Goal: Task Accomplishment & Management: Manage account settings

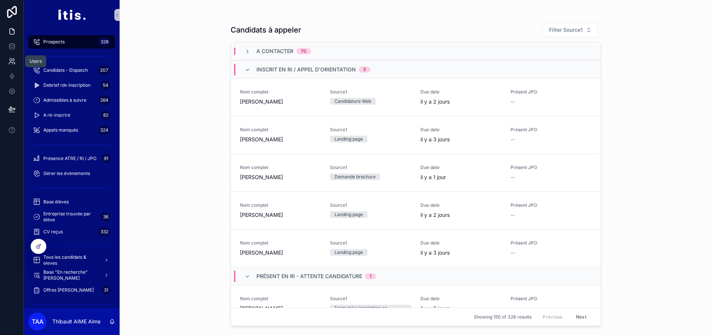
click at [14, 56] on link at bounding box center [12, 61] width 24 height 15
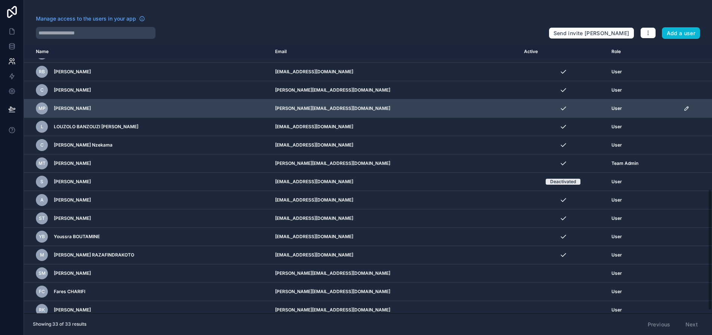
scroll to position [344, 0]
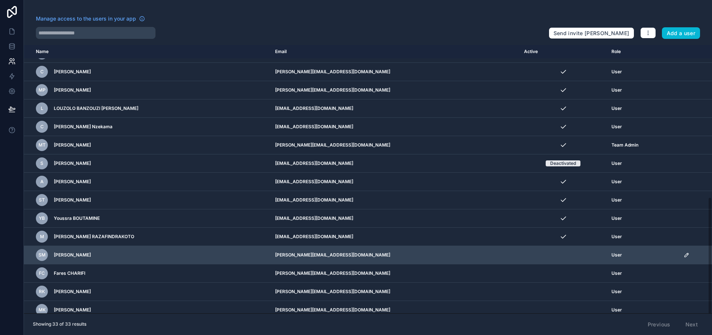
click at [689, 254] on icon "scrollable content" at bounding box center [686, 255] width 6 height 6
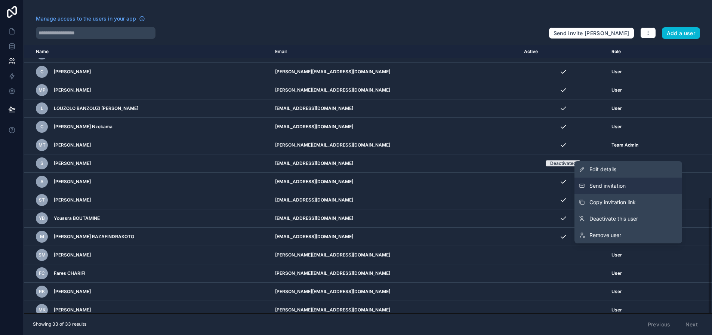
click at [640, 192] on button "Send invitation" at bounding box center [628, 185] width 108 height 16
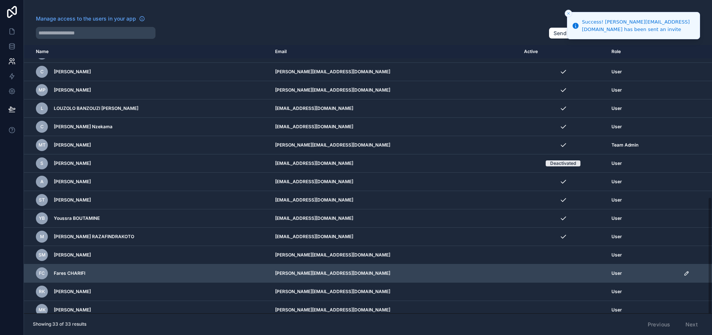
click at [689, 271] on icon "scrollable content" at bounding box center [686, 273] width 6 height 6
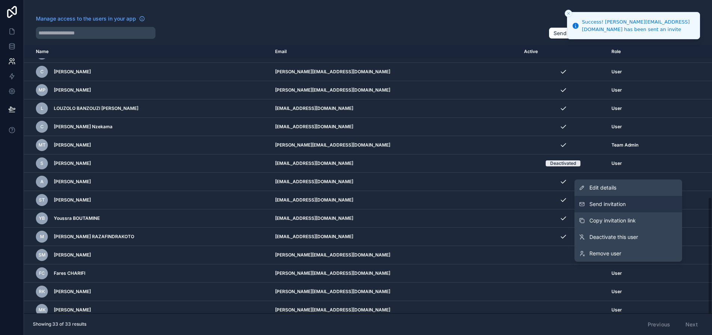
click at [644, 208] on button "Send invitation" at bounding box center [628, 204] width 108 height 16
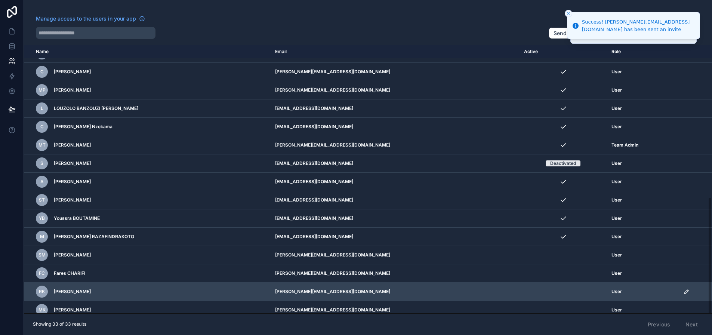
click at [687, 293] on icon "scrollable content" at bounding box center [686, 292] width 4 height 4
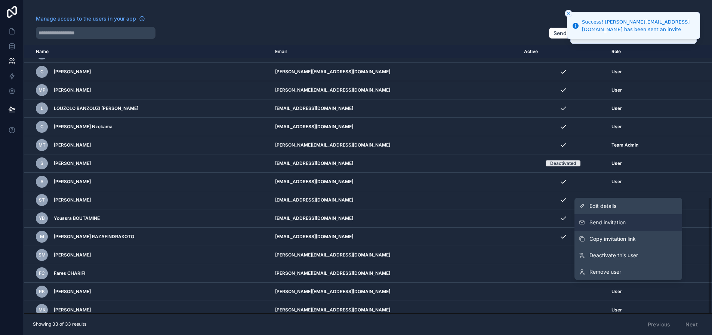
click at [639, 230] on button "Send invitation" at bounding box center [628, 222] width 108 height 16
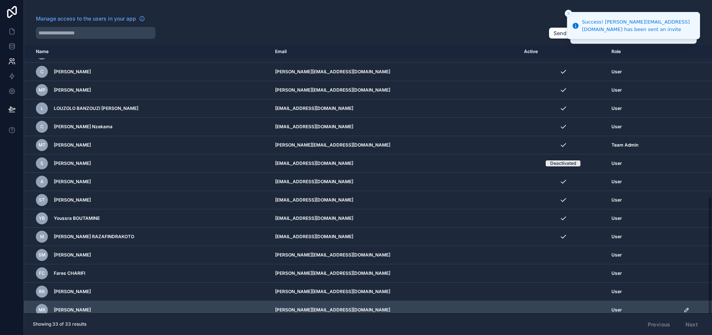
click at [688, 310] on icon "scrollable content" at bounding box center [686, 310] width 6 height 6
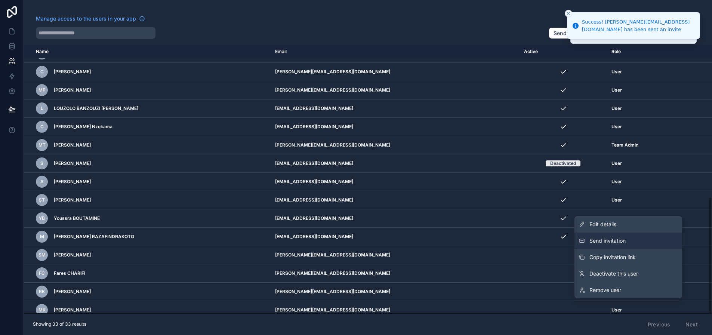
click at [649, 249] on button "Send invitation" at bounding box center [628, 240] width 108 height 16
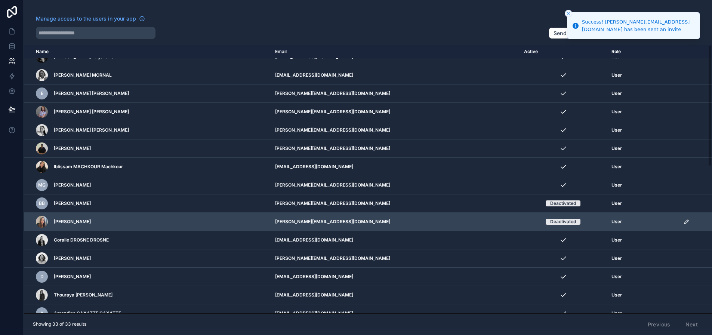
scroll to position [0, 0]
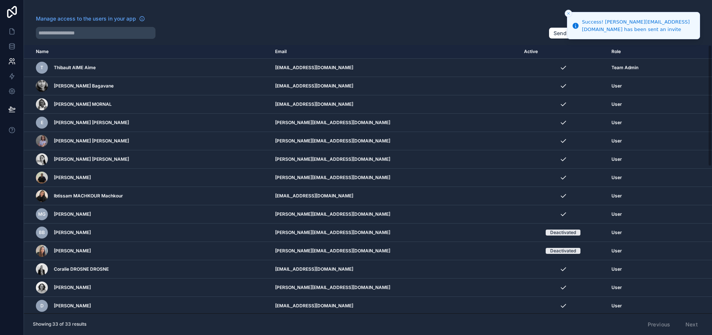
click at [515, 15] on div "Manage access to the users in your app" at bounding box center [289, 21] width 507 height 12
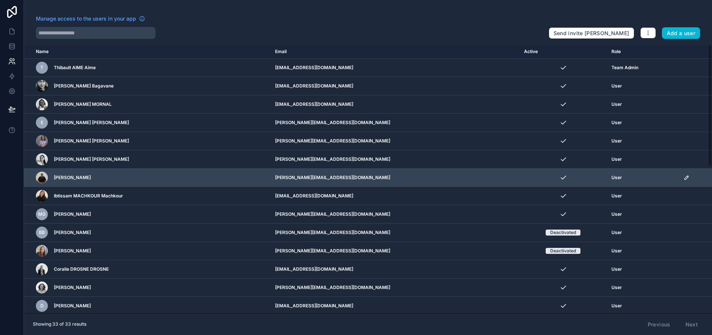
click at [687, 179] on icon "scrollable content" at bounding box center [686, 178] width 4 height 4
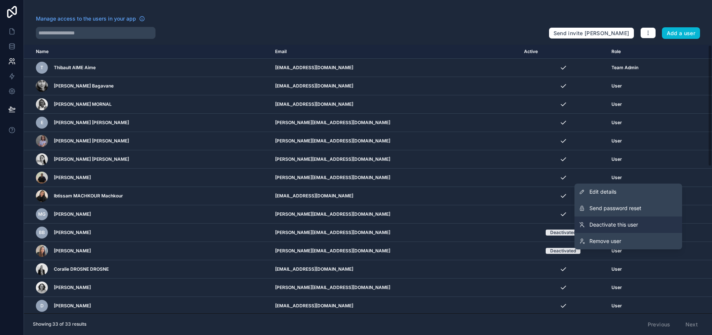
click at [638, 222] on span "Deactivate this user" at bounding box center [613, 224] width 49 height 7
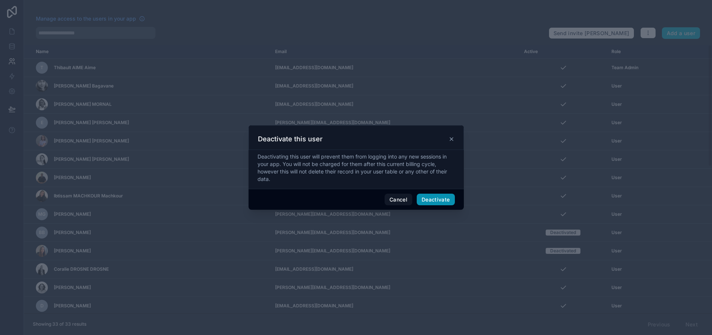
click at [434, 202] on button "Deactivate" at bounding box center [436, 200] width 38 height 12
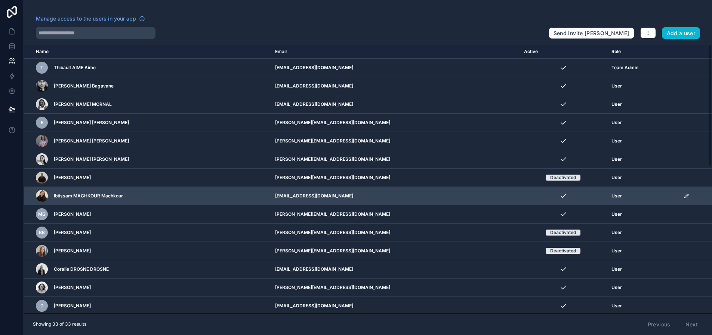
click at [688, 197] on icon "scrollable content" at bounding box center [686, 196] width 4 height 4
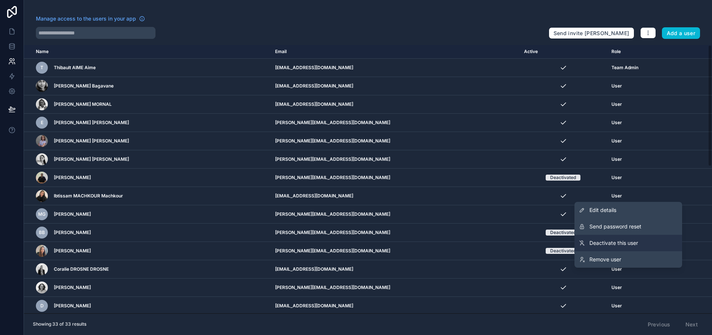
click at [620, 241] on span "Deactivate this user" at bounding box center [613, 242] width 49 height 7
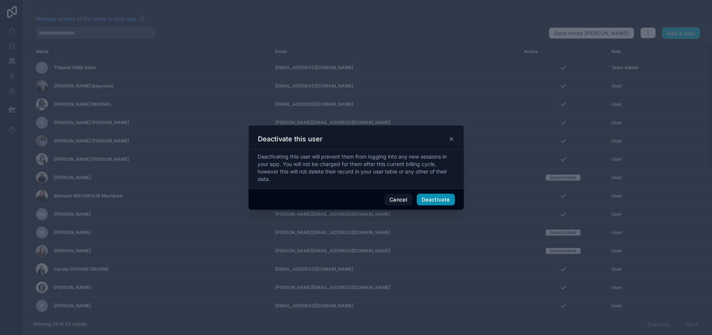
click at [422, 198] on button "Deactivate" at bounding box center [436, 200] width 38 height 12
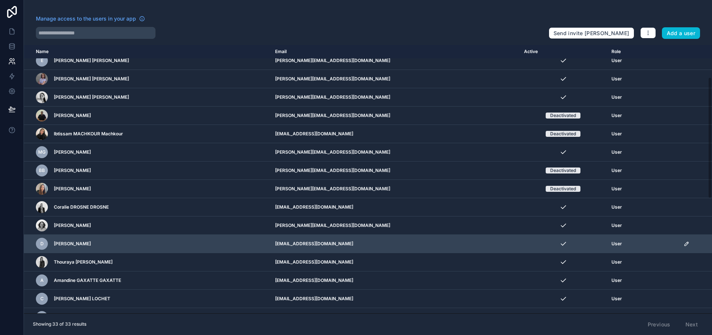
scroll to position [75, 0]
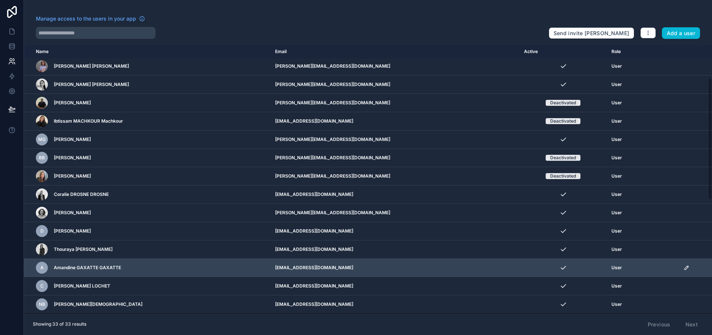
click at [685, 267] on td "scrollable content" at bounding box center [695, 268] width 33 height 18
click at [688, 267] on icon "scrollable content" at bounding box center [687, 266] width 1 height 1
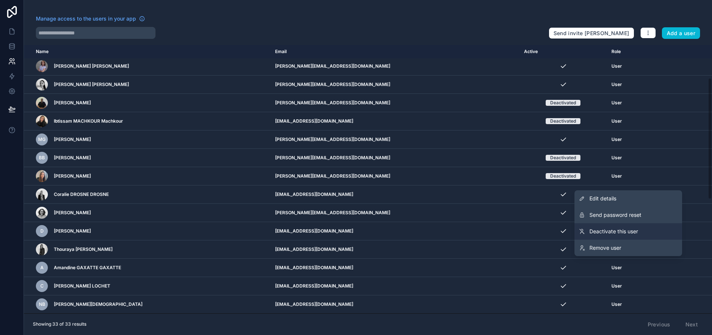
click at [619, 235] on span "Deactivate this user" at bounding box center [613, 230] width 49 height 7
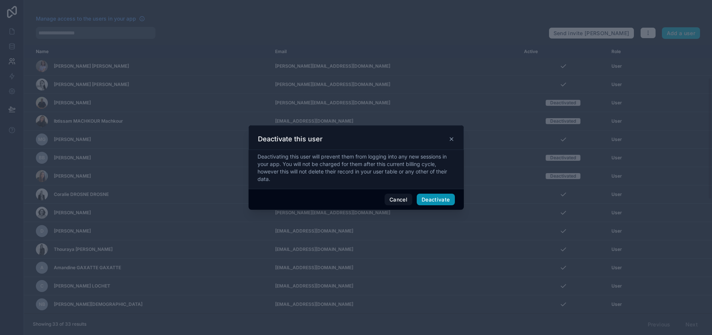
click at [424, 202] on button "Deactivate" at bounding box center [436, 200] width 38 height 12
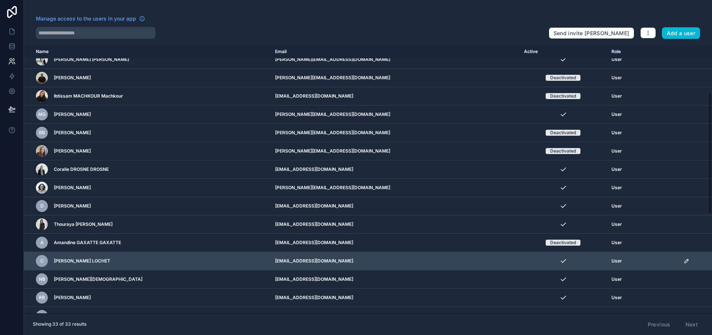
scroll to position [112, 0]
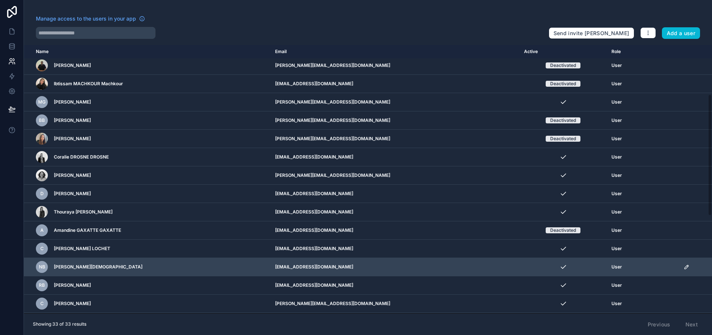
click at [688, 265] on icon "scrollable content" at bounding box center [686, 267] width 6 height 6
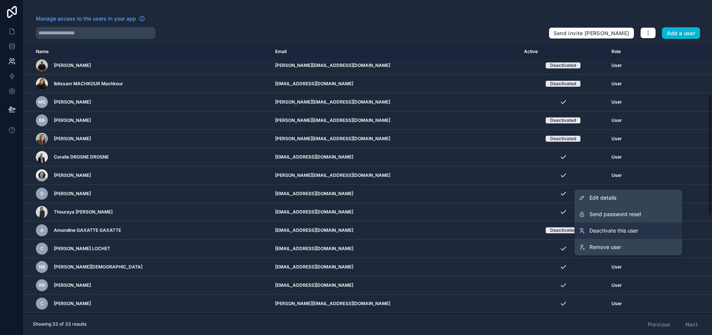
click at [606, 234] on span "Deactivate this user" at bounding box center [613, 230] width 49 height 7
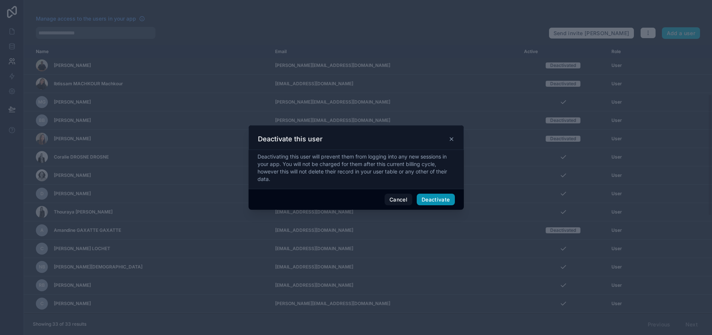
click at [430, 202] on button "Deactivate" at bounding box center [436, 200] width 38 height 12
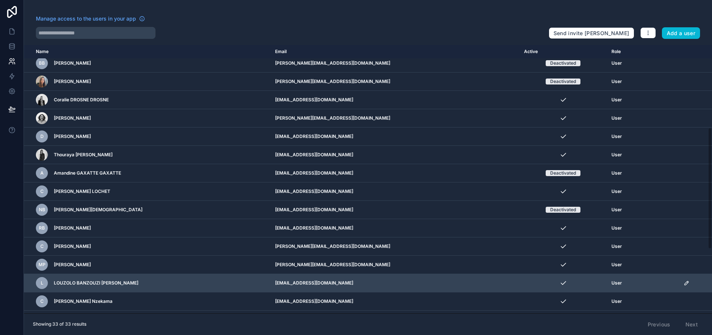
scroll to position [187, 0]
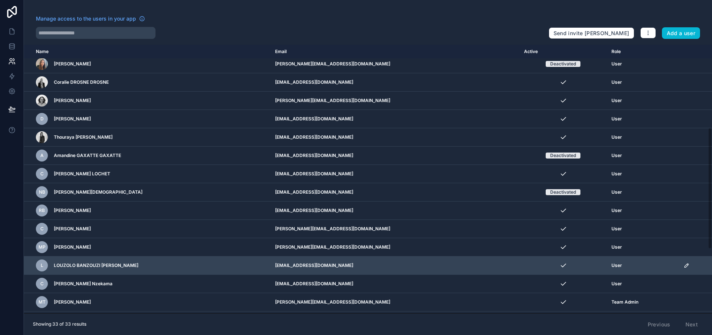
click at [688, 265] on icon "scrollable content" at bounding box center [686, 265] width 6 height 6
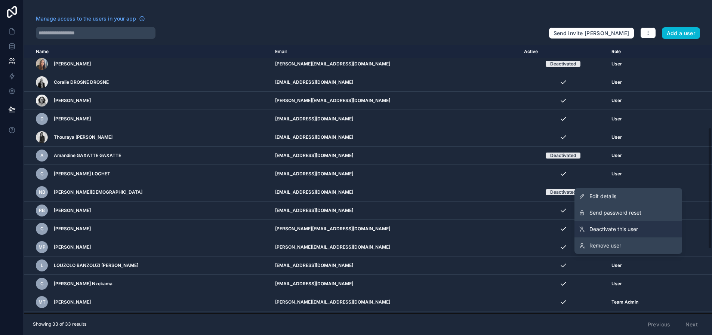
click at [622, 233] on span "Deactivate this user" at bounding box center [613, 228] width 49 height 7
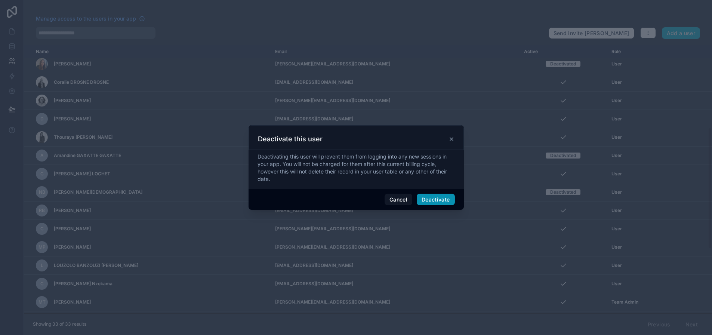
click at [430, 203] on button "Deactivate" at bounding box center [436, 200] width 38 height 12
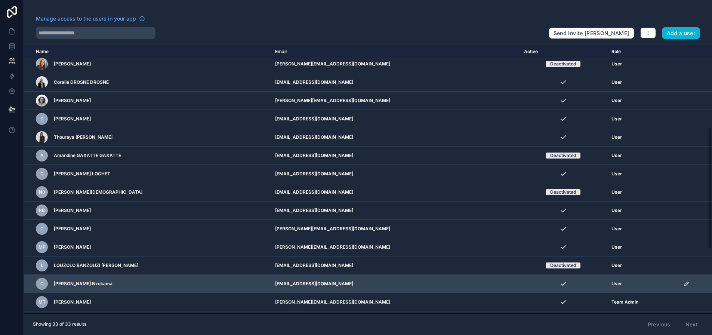
scroll to position [224, 0]
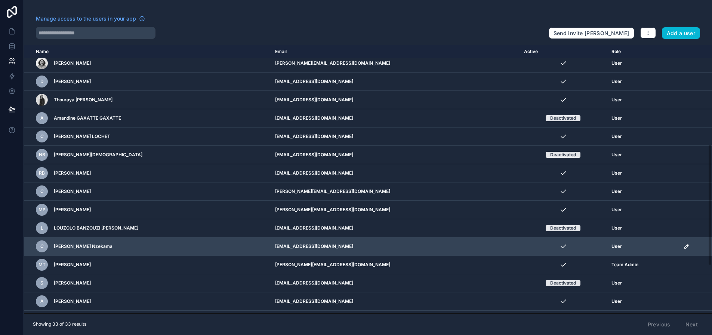
click at [686, 245] on icon "scrollable content" at bounding box center [686, 246] width 6 height 6
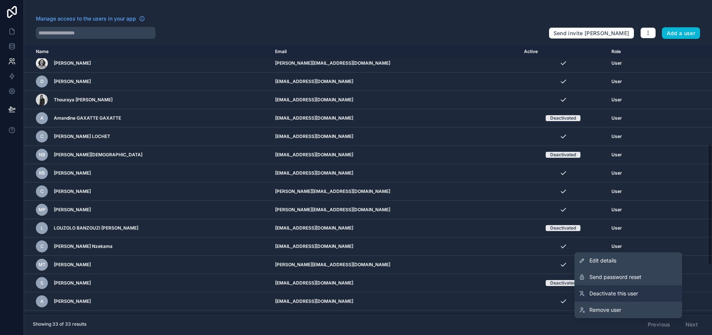
click at [613, 294] on span "Deactivate this user" at bounding box center [613, 293] width 49 height 7
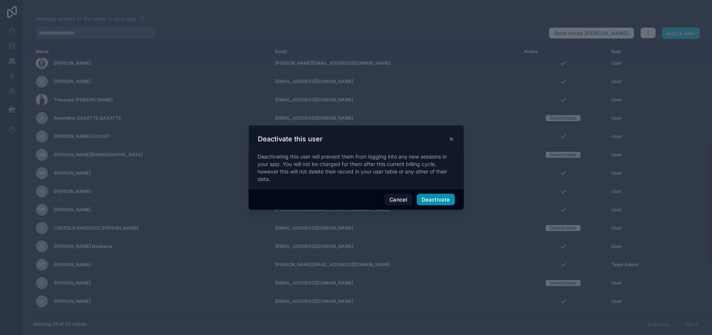
click at [429, 202] on button "Deactivate" at bounding box center [436, 200] width 38 height 12
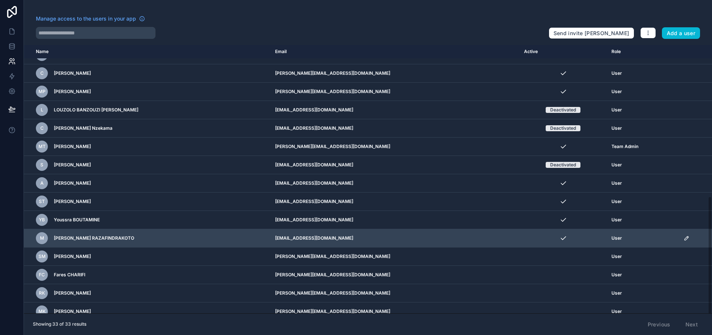
scroll to position [344, 0]
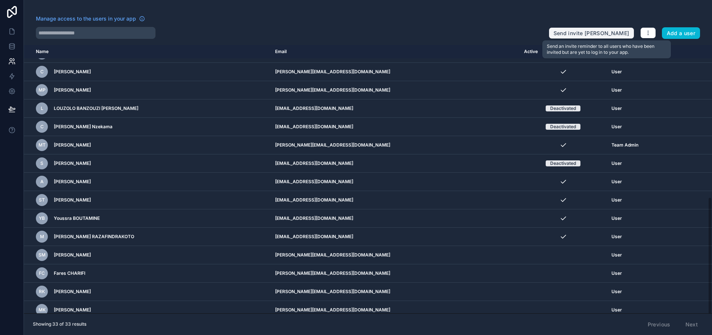
click at [595, 30] on button "Send invite [PERSON_NAME]" at bounding box center [591, 33] width 86 height 12
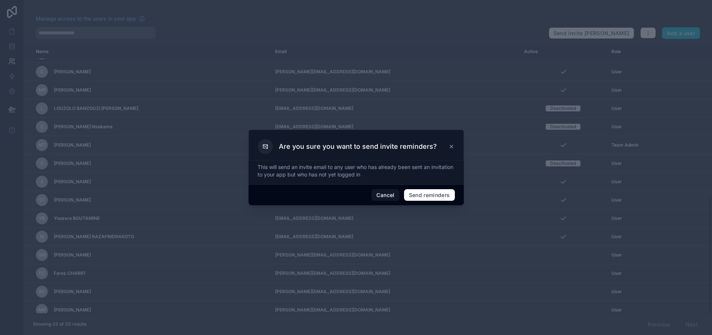
click at [449, 147] on icon at bounding box center [451, 146] width 6 height 6
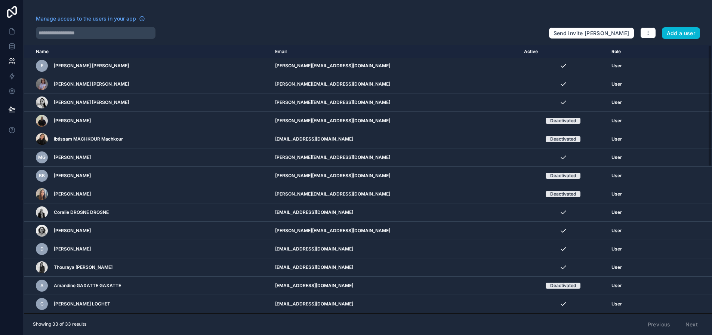
scroll to position [0, 0]
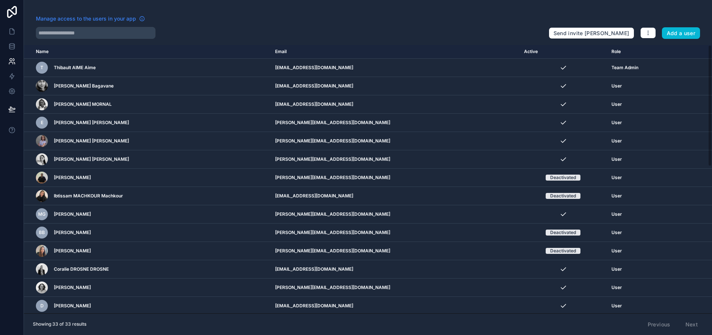
click at [129, 18] on span "Manage access to the users in your app" at bounding box center [86, 18] width 100 height 7
click at [651, 32] on icon "button" at bounding box center [648, 33] width 6 height 6
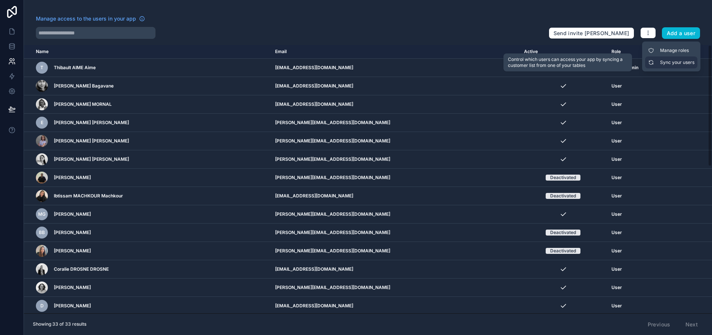
click at [661, 61] on link "Sync your users" at bounding box center [671, 62] width 52 height 12
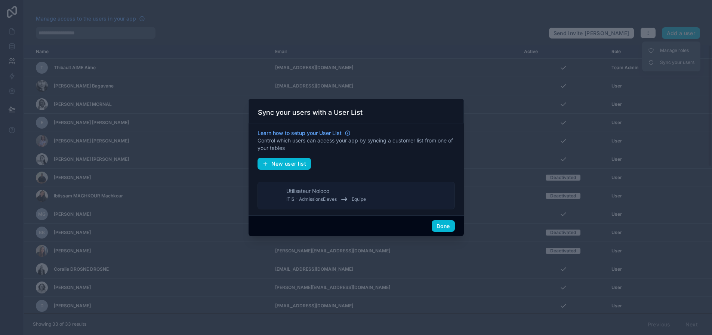
click at [334, 195] on div "Utilisateur Noloco ITIS - AdmissionsEleves Equipe" at bounding box center [326, 195] width 80 height 16
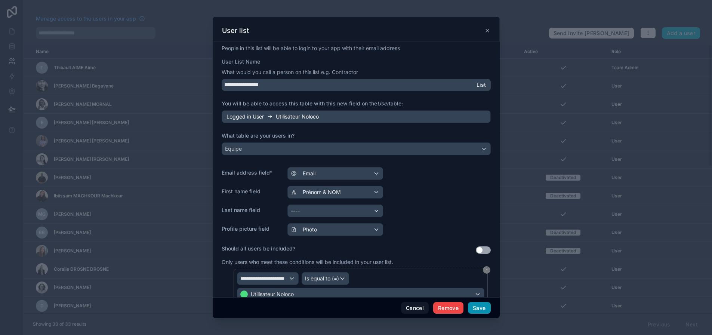
click at [475, 313] on button "Save" at bounding box center [479, 308] width 22 height 12
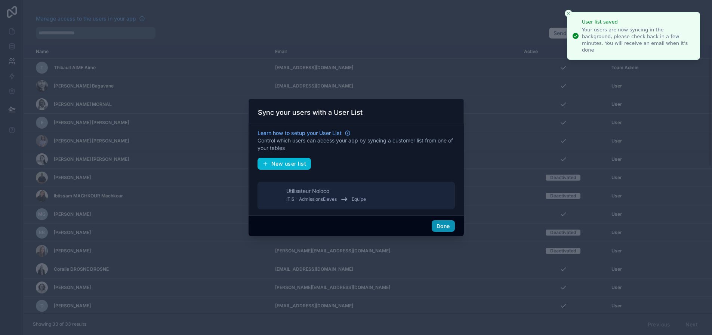
click at [443, 229] on button "Done" at bounding box center [442, 226] width 23 height 12
